Goal: Task Accomplishment & Management: Manage account settings

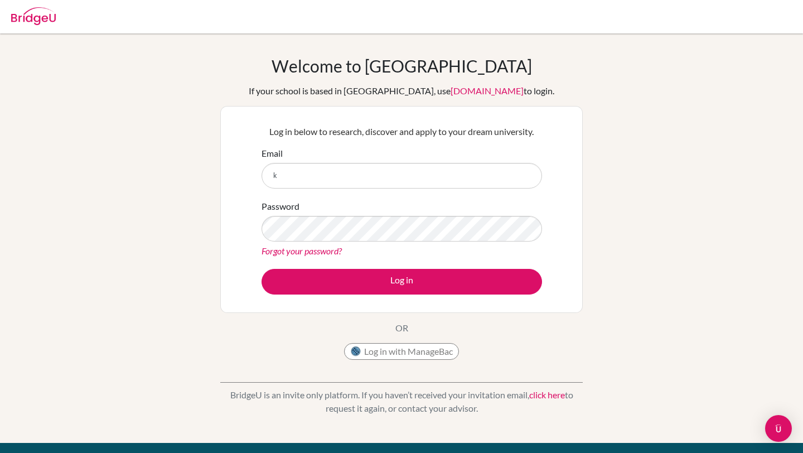
type input "[EMAIL_ADDRESS][DOMAIN_NAME]"
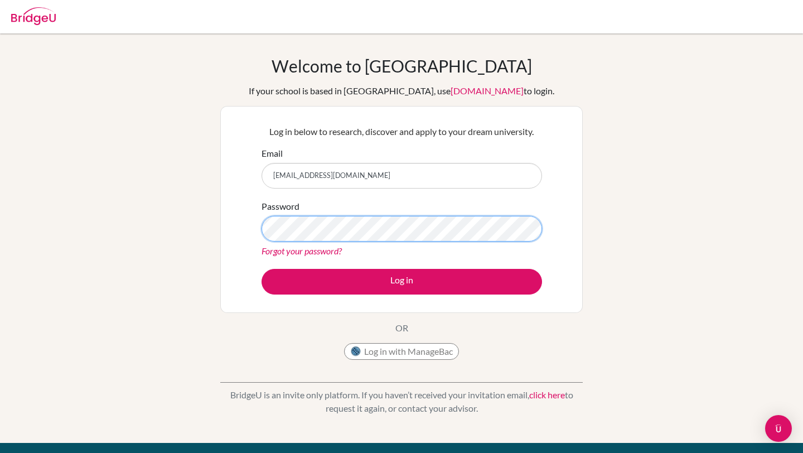
click at [262, 269] on button "Log in" at bounding box center [402, 282] width 281 height 26
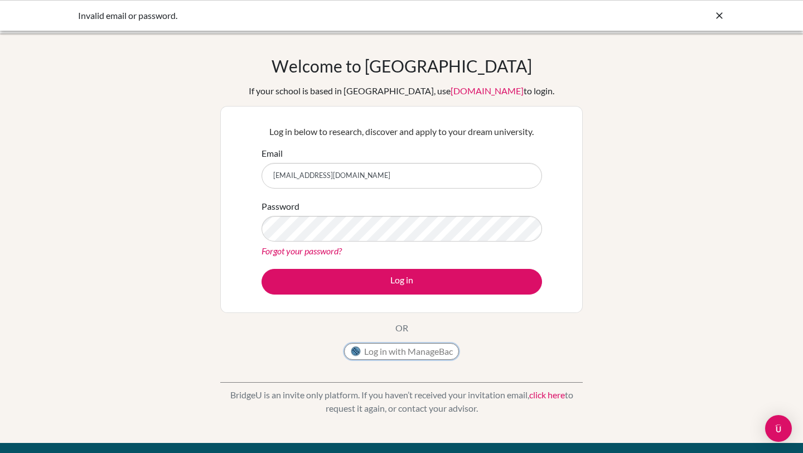
click at [408, 349] on button "Log in with ManageBac" at bounding box center [401, 351] width 115 height 17
